Goal: Task Accomplishment & Management: Manage account settings

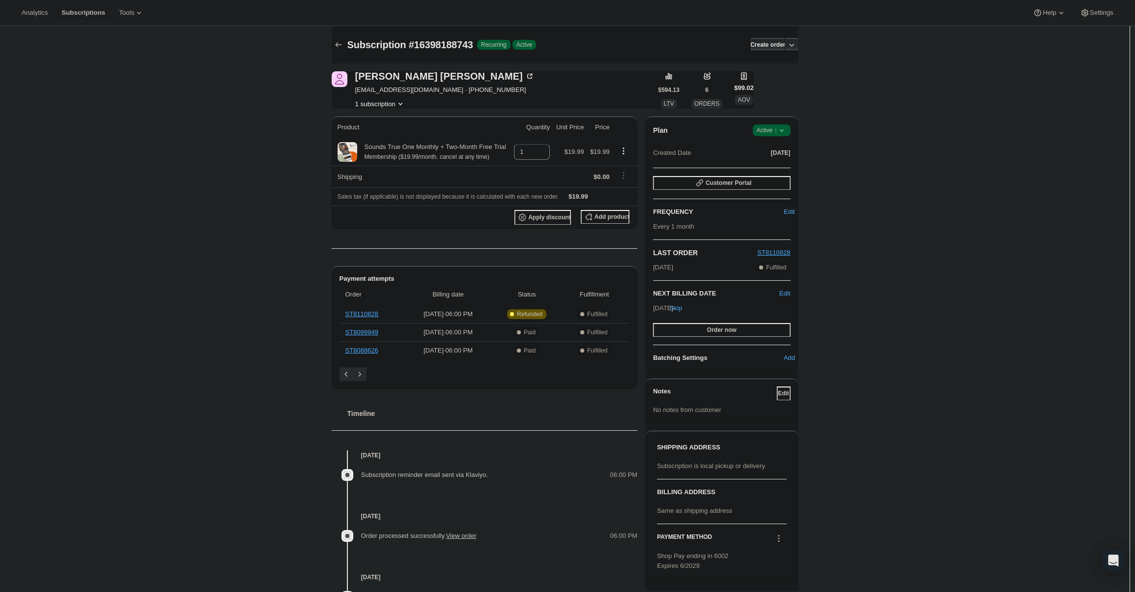
click at [773, 134] on span "Active |" at bounding box center [772, 130] width 30 height 10
click at [776, 168] on span "Cancel subscription" at bounding box center [775, 166] width 56 height 7
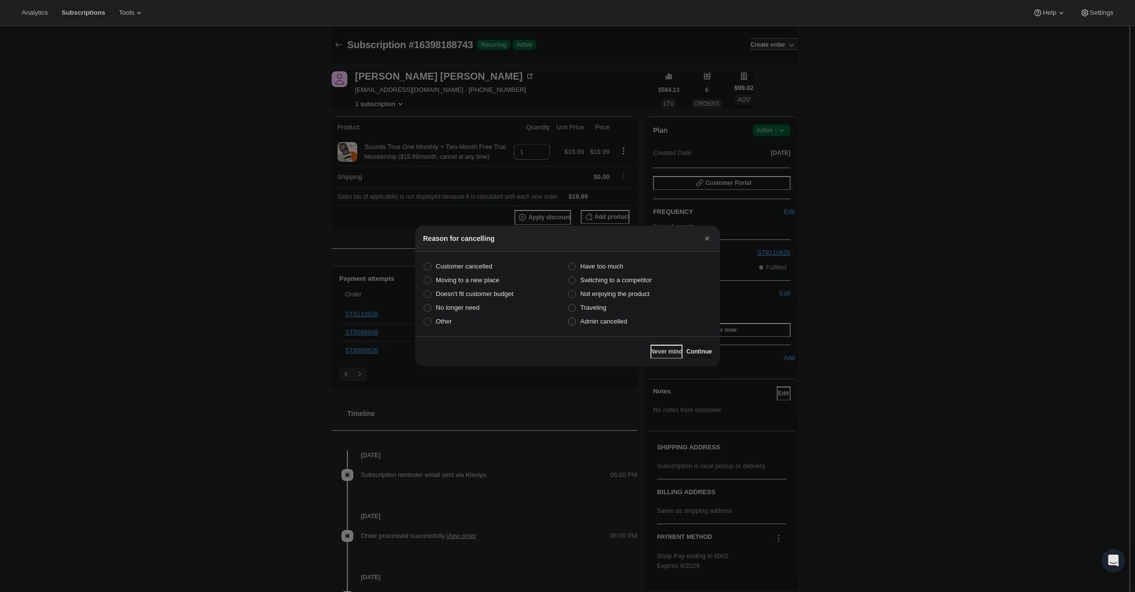
click at [605, 322] on span "Admin cancelled" at bounding box center [603, 320] width 47 height 7
click at [569, 318] on input "Admin cancelled" at bounding box center [568, 317] width 0 height 0
radio input "true"
click at [710, 352] on button "Continue" at bounding box center [700, 351] width 26 height 14
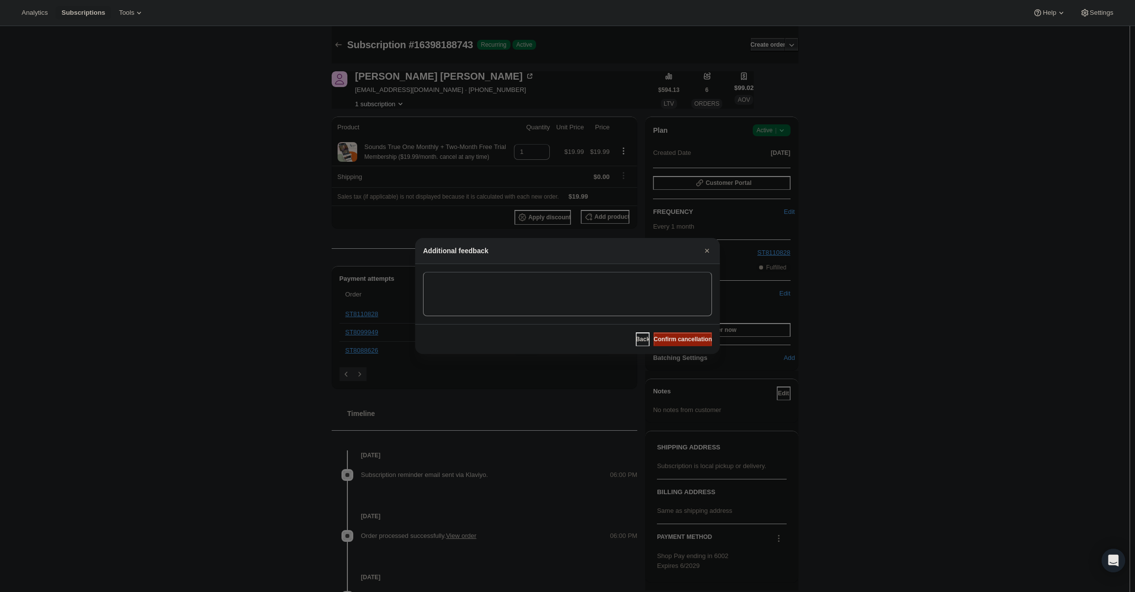
click at [697, 339] on span "Confirm cancellation" at bounding box center [683, 339] width 58 height 8
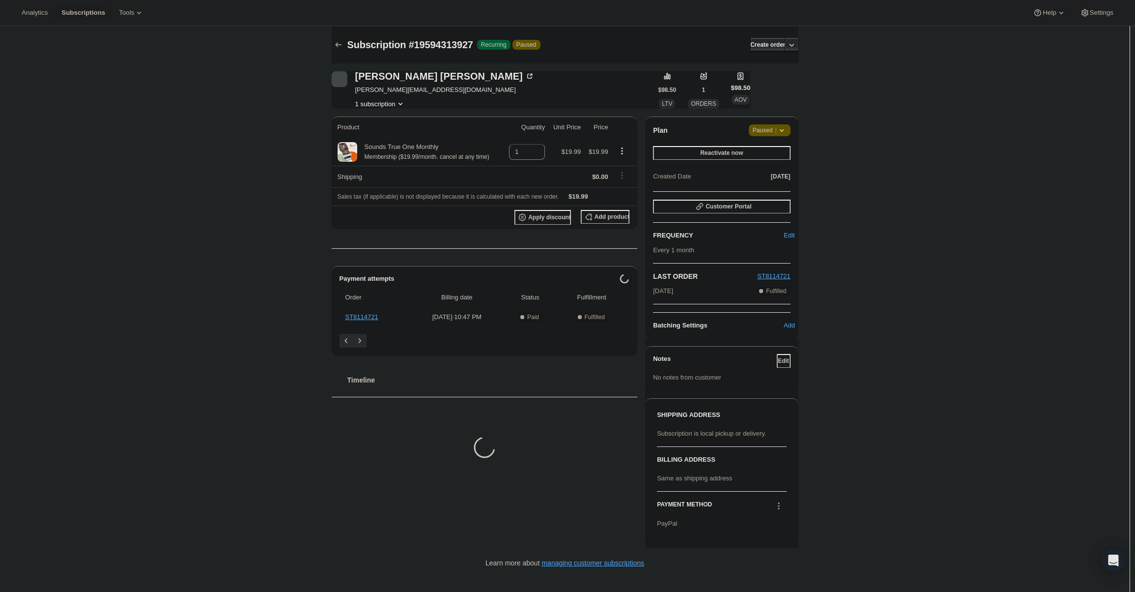
click at [773, 128] on span "Paused |" at bounding box center [770, 130] width 34 height 10
click at [773, 155] on button "Cancel subscription" at bounding box center [773, 150] width 61 height 16
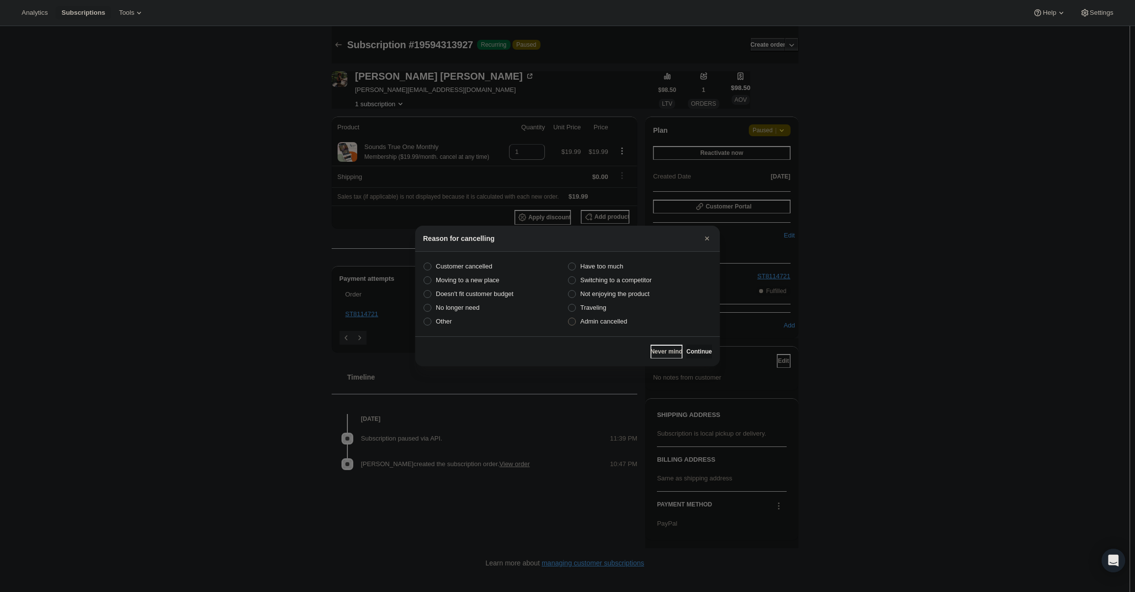
click at [613, 328] on label "Admin cancelled" at bounding box center [640, 322] width 144 height 14
click at [569, 318] on input "Admin cancelled" at bounding box center [568, 317] width 0 height 0
radio input "true"
click at [703, 348] on span "Continue" at bounding box center [700, 351] width 26 height 8
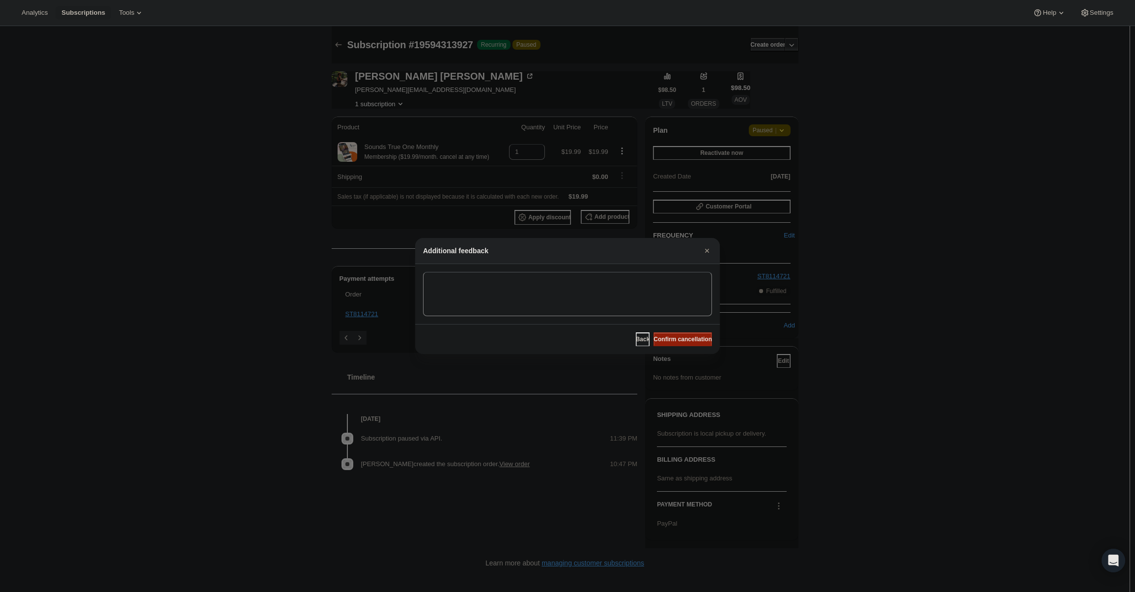
click at [686, 340] on span "Confirm cancellation" at bounding box center [683, 339] width 58 height 8
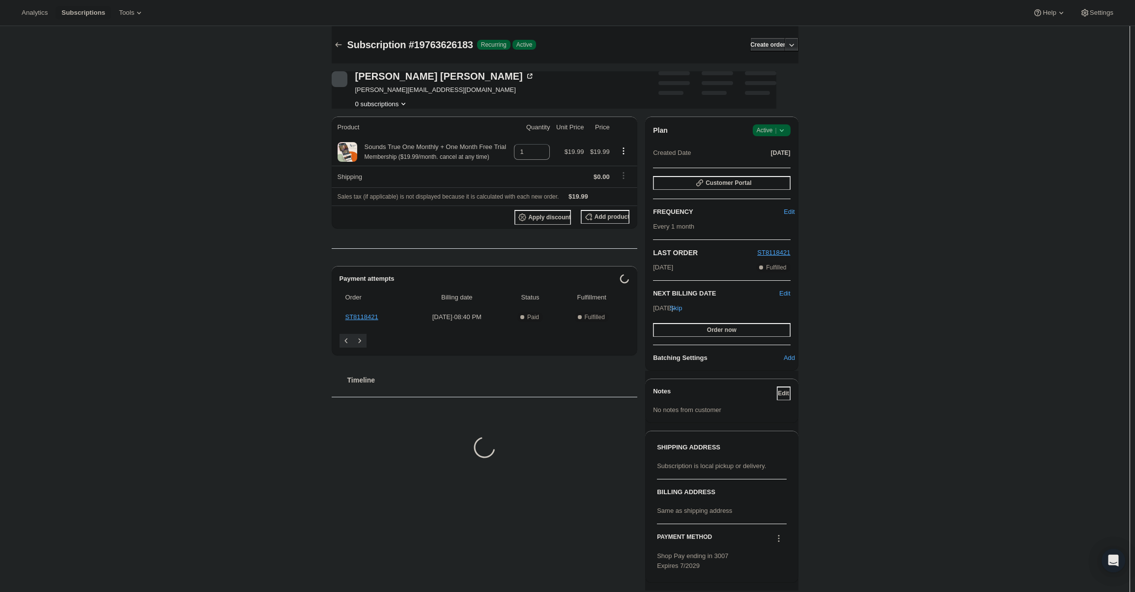
click at [780, 131] on icon at bounding box center [782, 130] width 10 height 10
click at [786, 164] on span "Cancel subscription" at bounding box center [775, 166] width 56 height 7
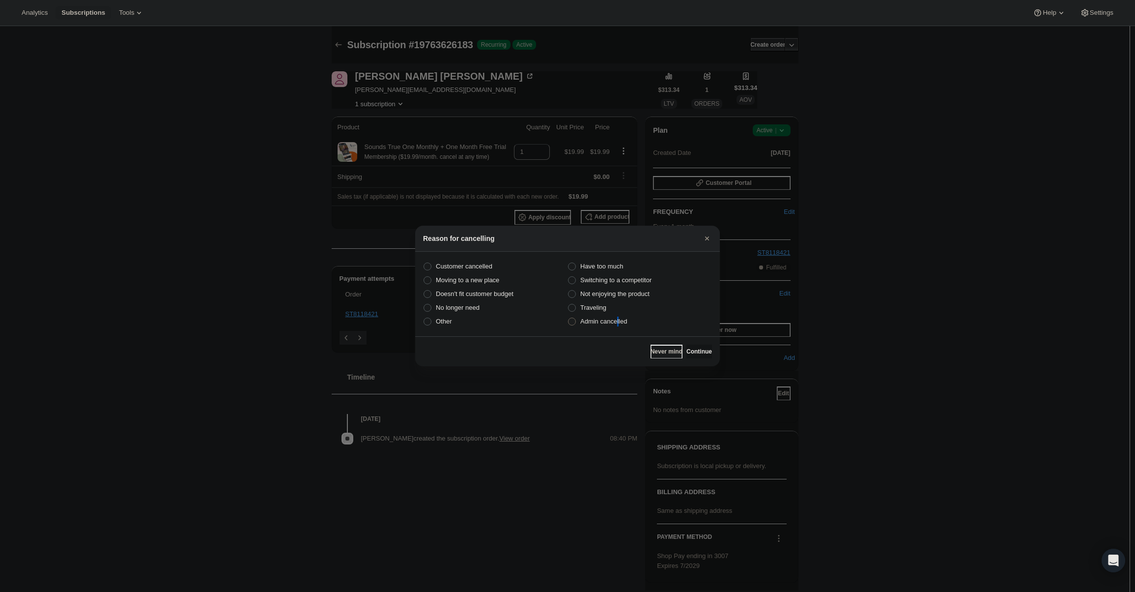
click at [616, 320] on span "Admin cancelled" at bounding box center [603, 321] width 47 height 10
click at [581, 317] on span "Admin cancelled" at bounding box center [603, 320] width 47 height 7
click at [569, 317] on input "Admin cancelled" at bounding box center [568, 317] width 0 height 0
radio input "true"
drag, startPoint x: 671, startPoint y: 344, endPoint x: 691, endPoint y: 348, distance: 20.4
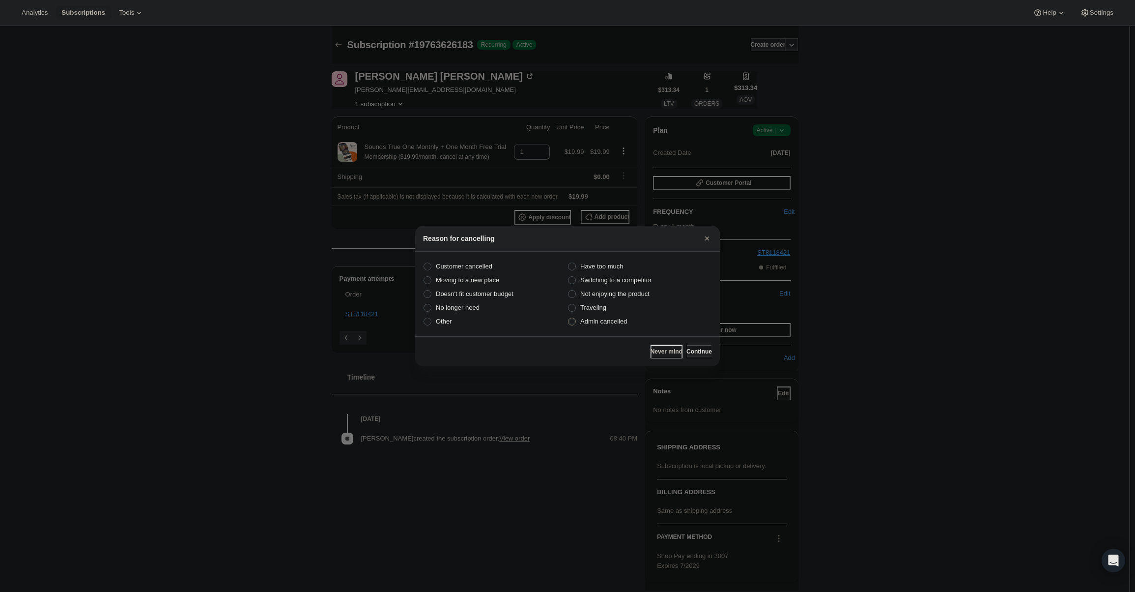
click at [672, 344] on div "Never mind Continue" at bounding box center [681, 351] width 61 height 14
click at [691, 348] on span "Continue" at bounding box center [700, 351] width 26 height 8
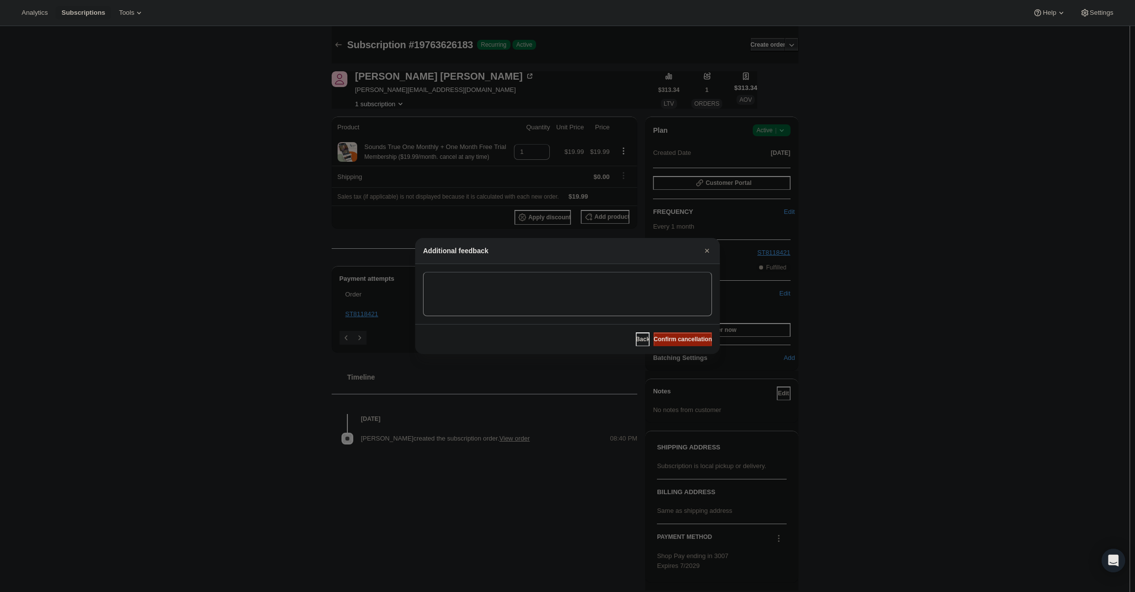
click at [690, 342] on span "Confirm cancellation" at bounding box center [683, 339] width 58 height 8
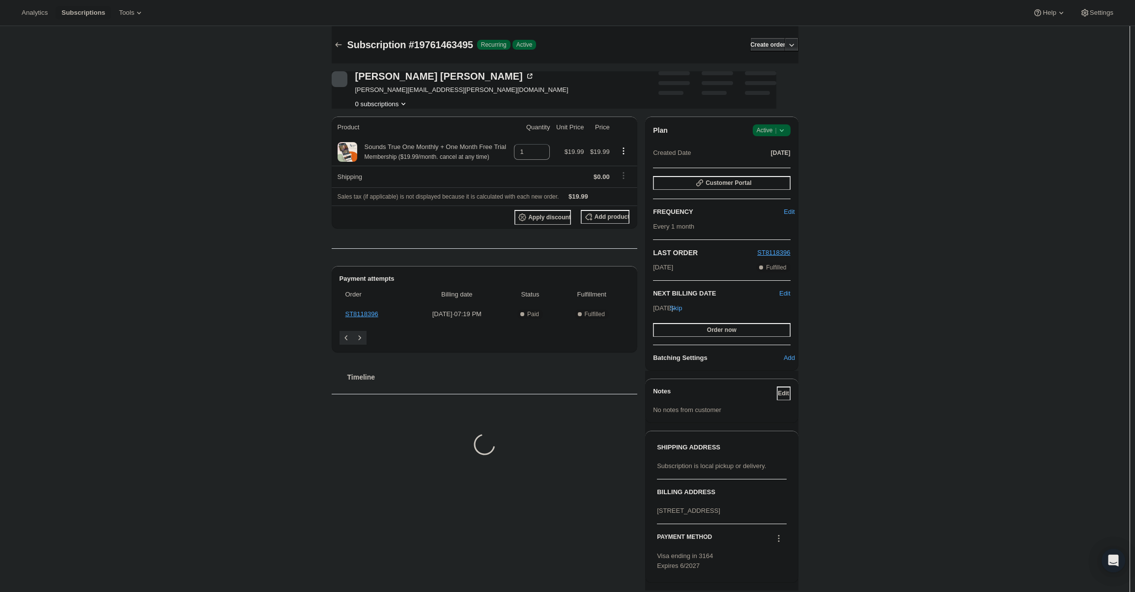
click at [779, 143] on div "Plan Success Active | Created Date [DATE]" at bounding box center [721, 141] width 137 height 35
click at [779, 136] on span "Success Active |" at bounding box center [772, 130] width 38 height 12
click at [781, 170] on span "Cancel subscription" at bounding box center [775, 166] width 56 height 7
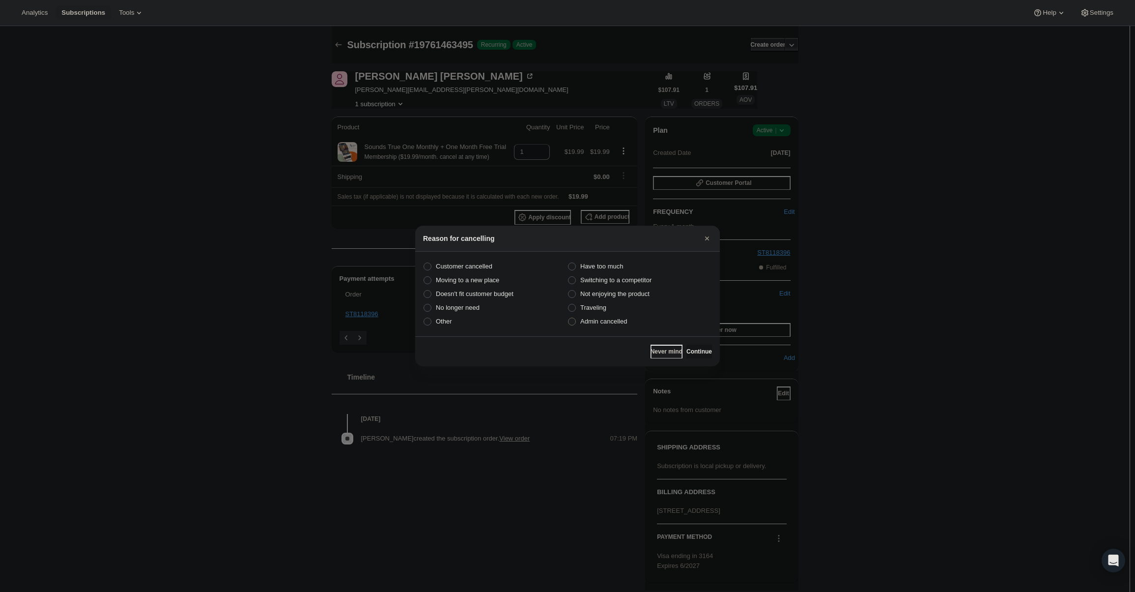
click at [606, 326] on span "Admin cancelled" at bounding box center [603, 321] width 47 height 10
click at [569, 318] on input "Admin cancelled" at bounding box center [568, 317] width 0 height 0
radio input "true"
click at [687, 350] on span "Continue" at bounding box center [700, 351] width 26 height 8
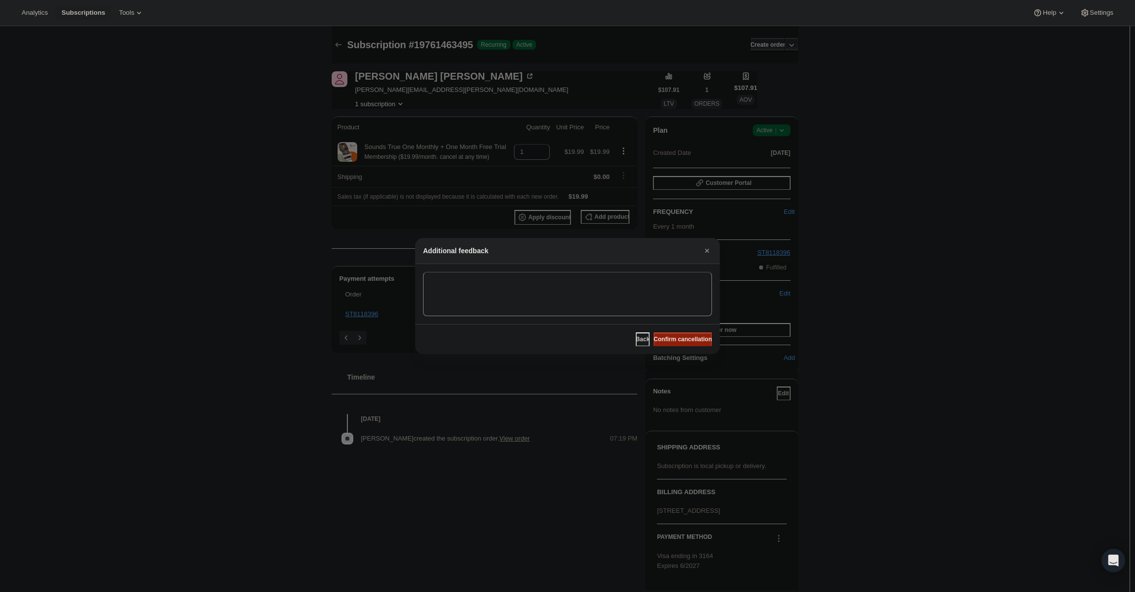
drag, startPoint x: 684, startPoint y: 344, endPoint x: 692, endPoint y: 590, distance: 245.8
click at [684, 344] on button "Confirm cancellation" at bounding box center [683, 339] width 58 height 14
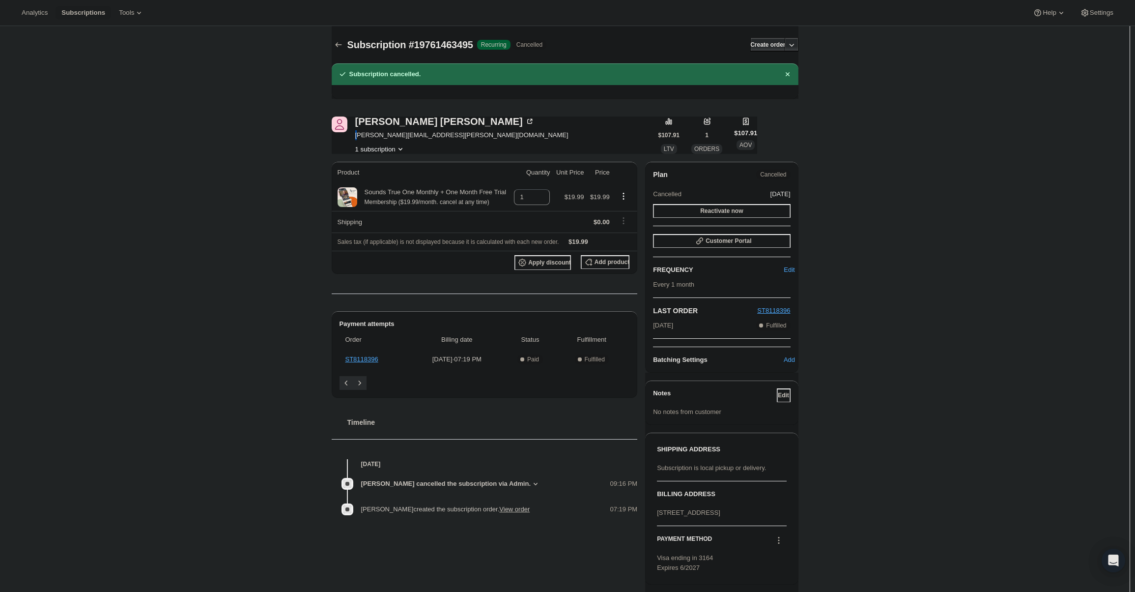
drag, startPoint x: 358, startPoint y: 133, endPoint x: 363, endPoint y: 136, distance: 6.4
click at [360, 134] on span "[PERSON_NAME][EMAIL_ADDRESS][PERSON_NAME][DOMAIN_NAME]" at bounding box center [461, 135] width 213 height 10
click at [363, 136] on span "[PERSON_NAME][EMAIL_ADDRESS][PERSON_NAME][DOMAIN_NAME]" at bounding box center [461, 135] width 213 height 10
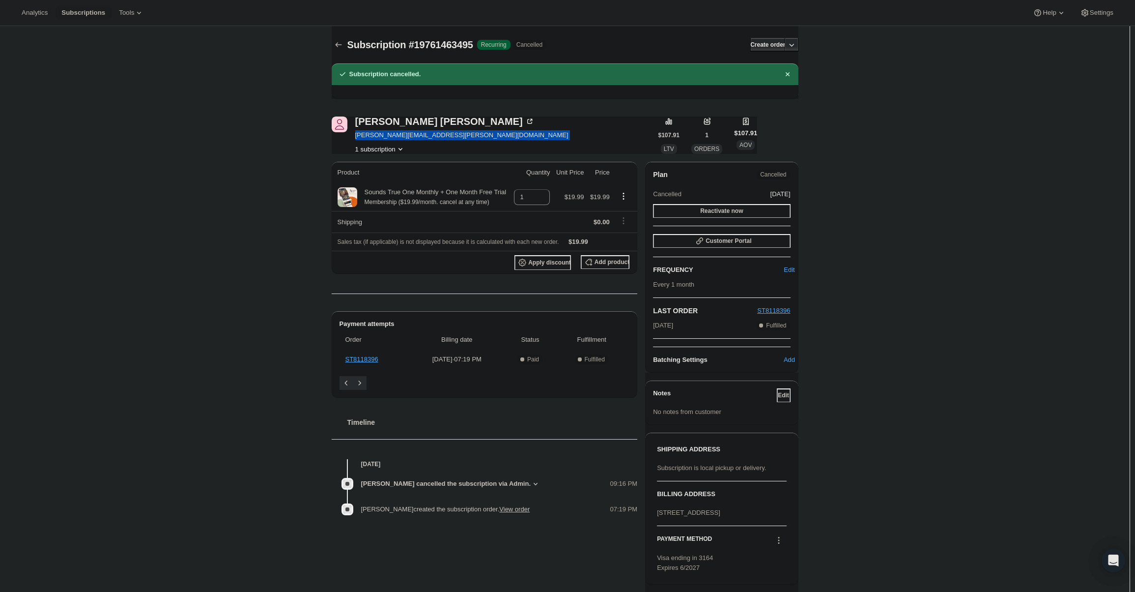
copy span "[PERSON_NAME][EMAIL_ADDRESS][PERSON_NAME][DOMAIN_NAME]"
